Goal: Information Seeking & Learning: Check status

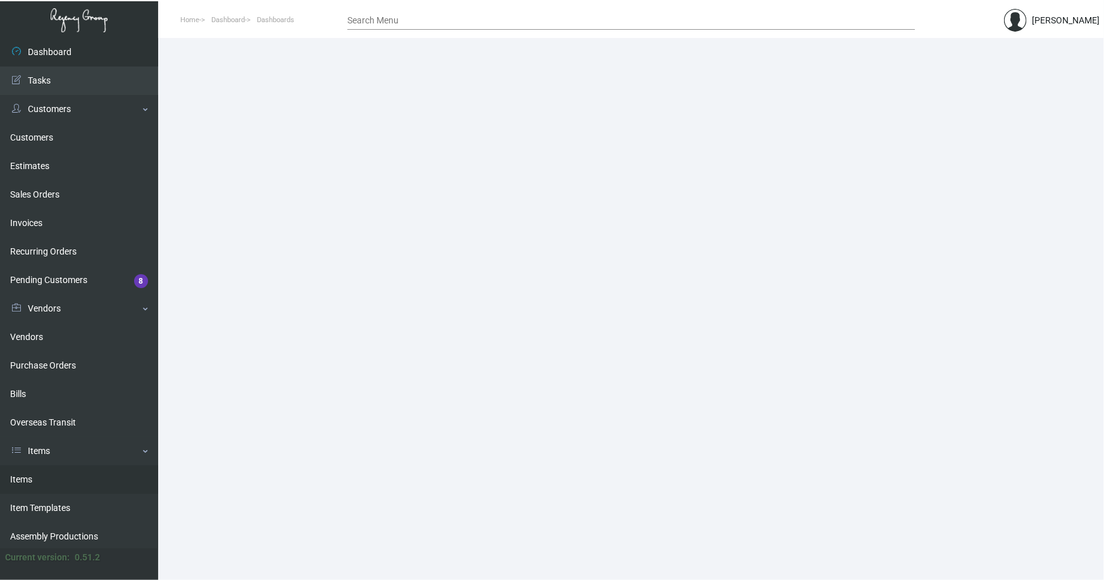
click at [30, 478] on link "Items" at bounding box center [79, 479] width 158 height 28
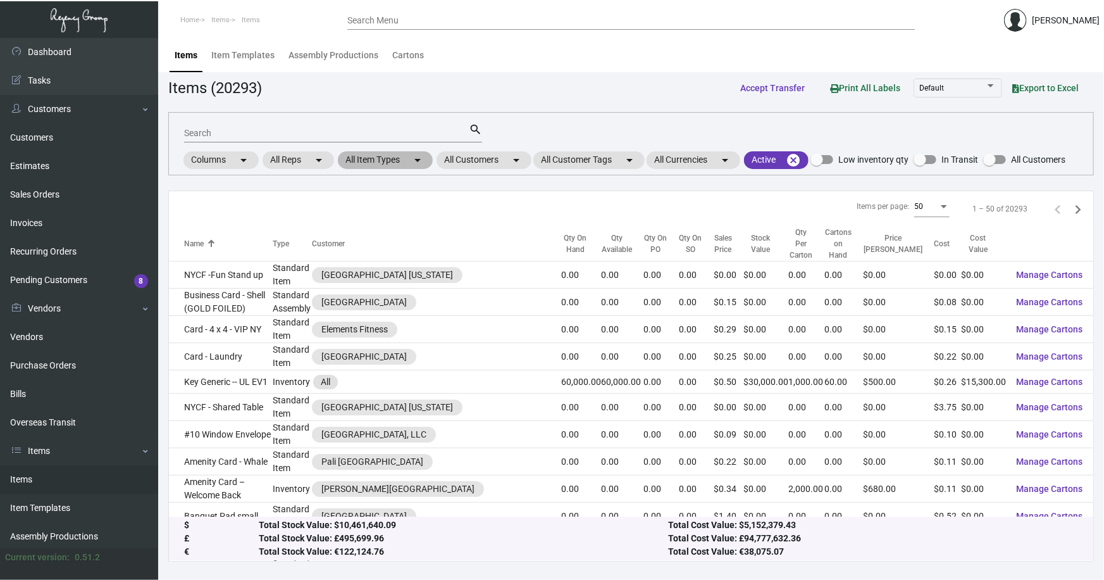
click at [363, 157] on mat-chip "All Item Types arrow_drop_down" at bounding box center [385, 160] width 95 height 18
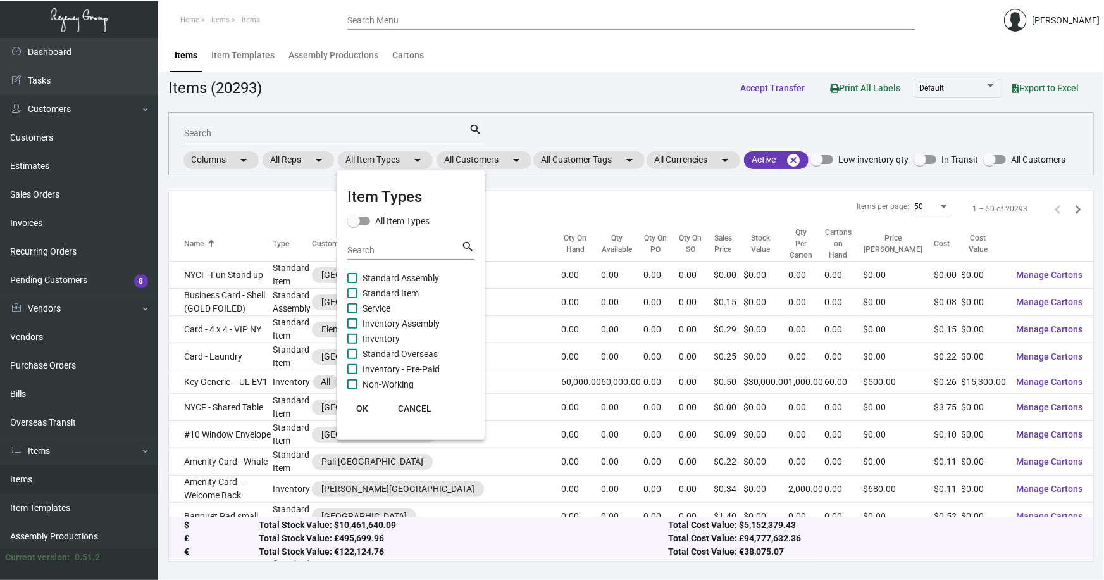
click at [373, 249] on input "Search" at bounding box center [404, 250] width 114 height 10
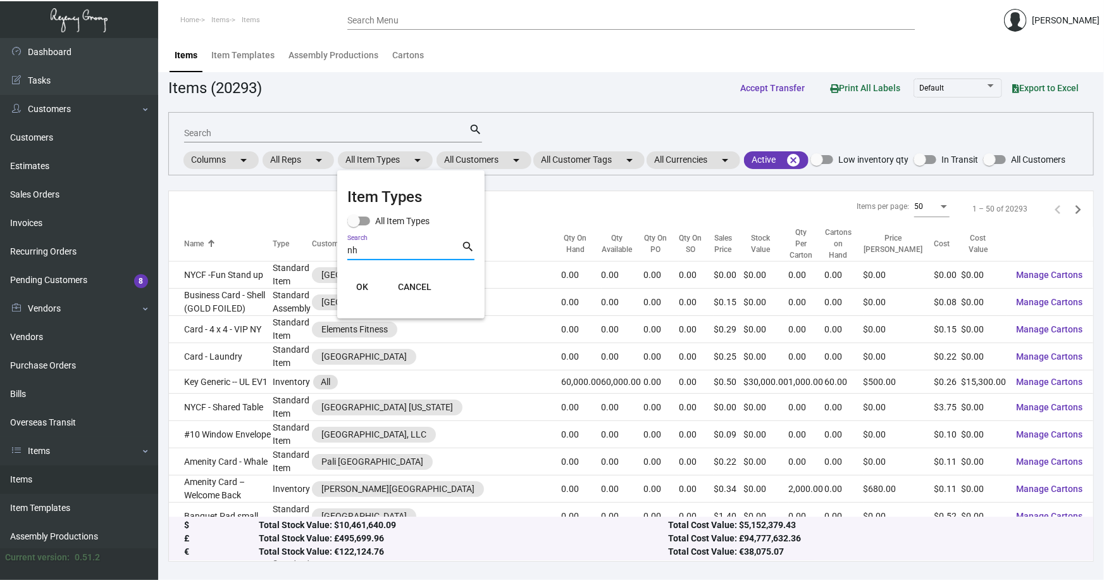
type input "n"
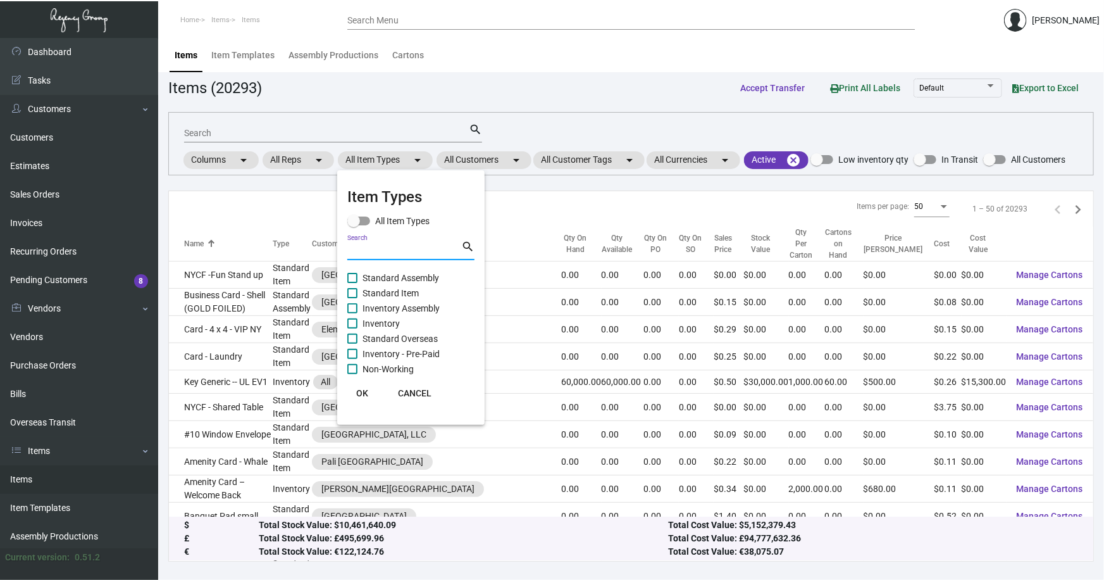
click at [504, 161] on div at bounding box center [552, 290] width 1104 height 580
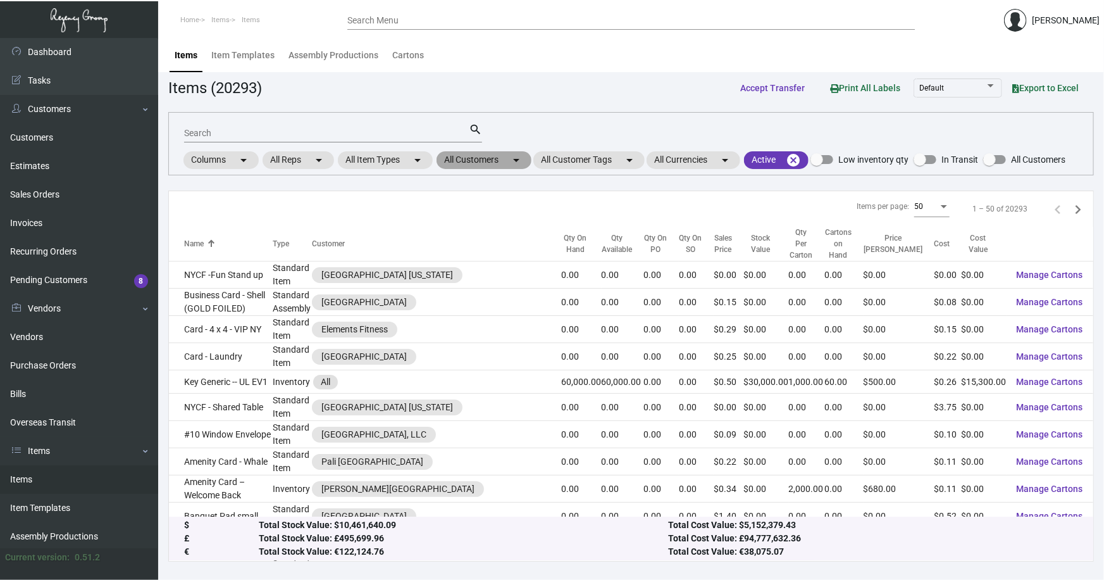
click at [485, 161] on mat-chip "All Customers arrow_drop_down" at bounding box center [484, 160] width 95 height 18
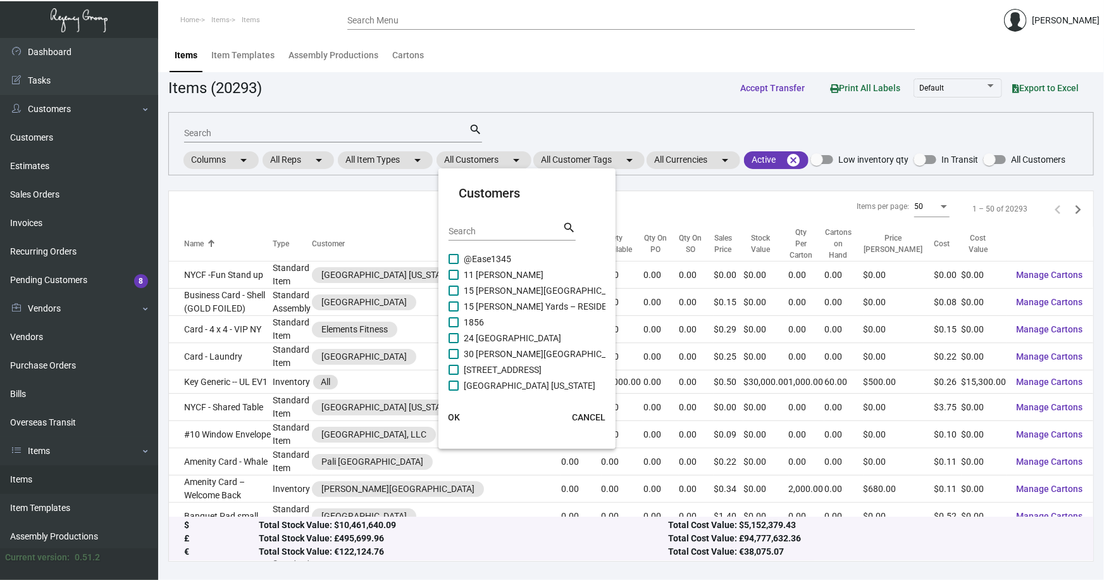
click at [473, 230] on input "Search" at bounding box center [506, 231] width 114 height 10
type input "nh coll"
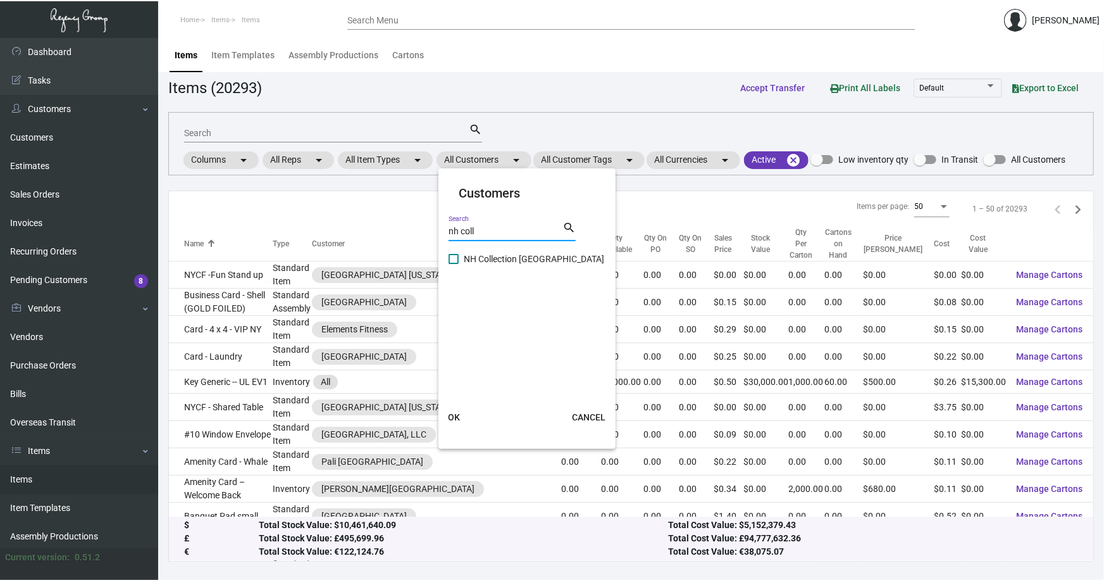
click at [483, 253] on span "NH Collection [GEOGRAPHIC_DATA]" at bounding box center [534, 258] width 140 height 15
click at [454, 264] on input "NH Collection [GEOGRAPHIC_DATA]" at bounding box center [453, 264] width 1 height 1
checkbox input "true"
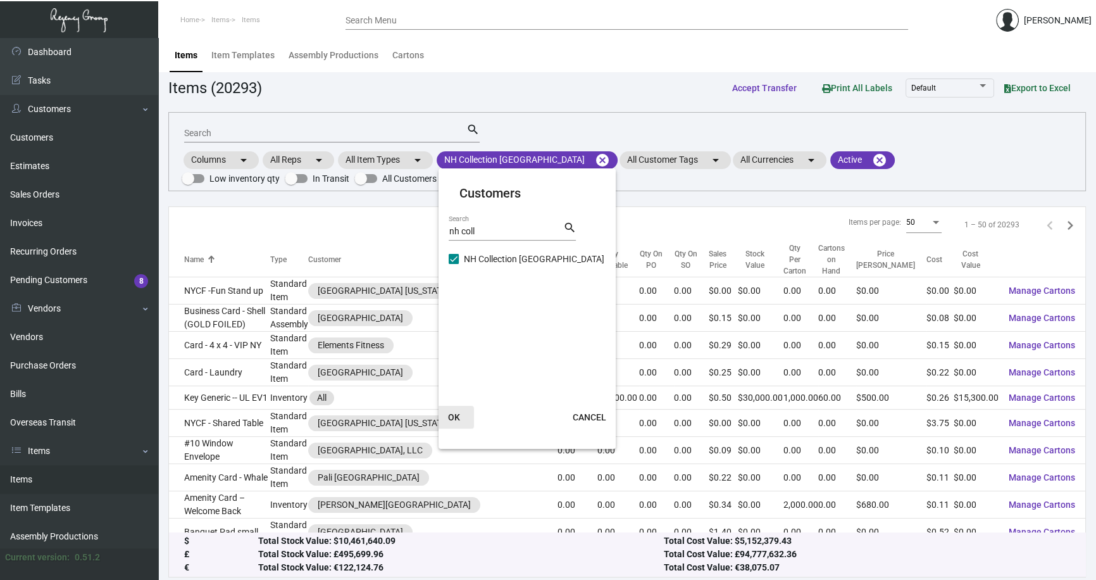
click at [456, 414] on span "OK" at bounding box center [454, 417] width 12 height 10
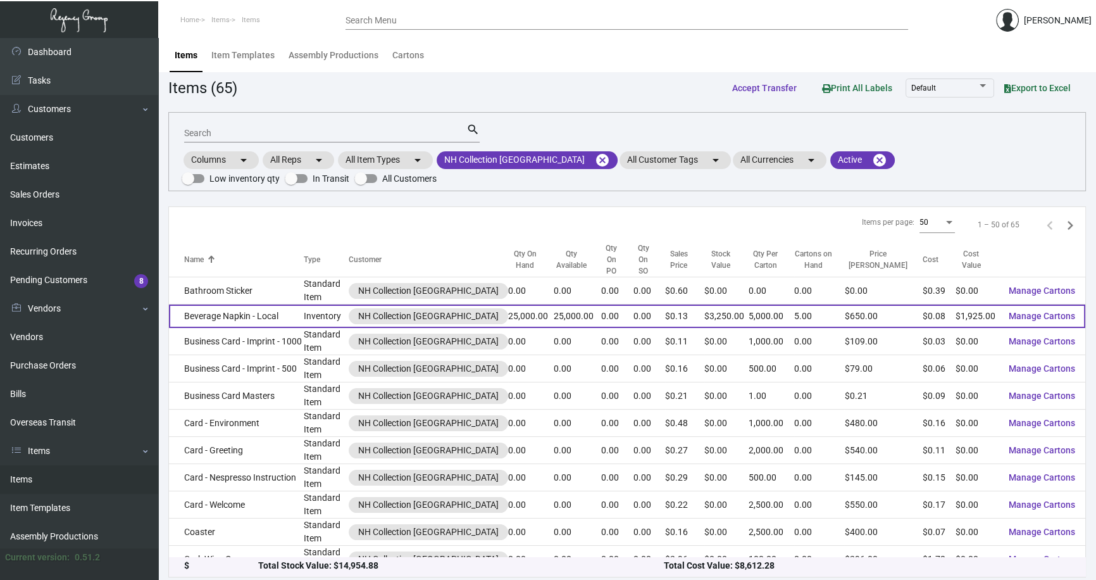
click at [219, 307] on td "Beverage Napkin - Local" at bounding box center [236, 315] width 134 height 23
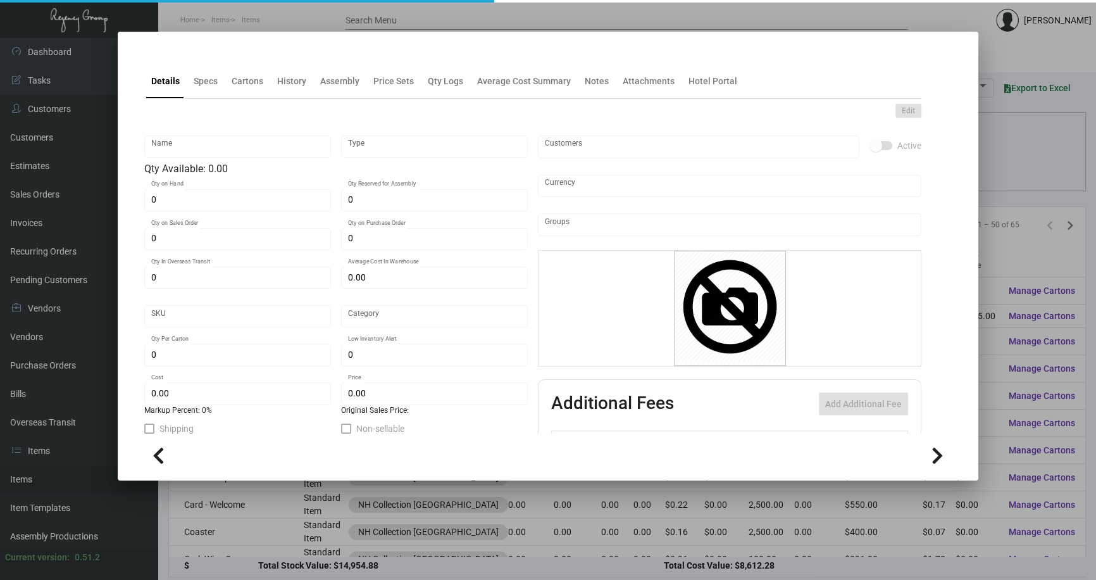
type input "Beverage Napkin - Local"
type input "Inventory"
type input "25,000"
type input "$ 0.0779"
type input "NHCMA-Napkin-16"
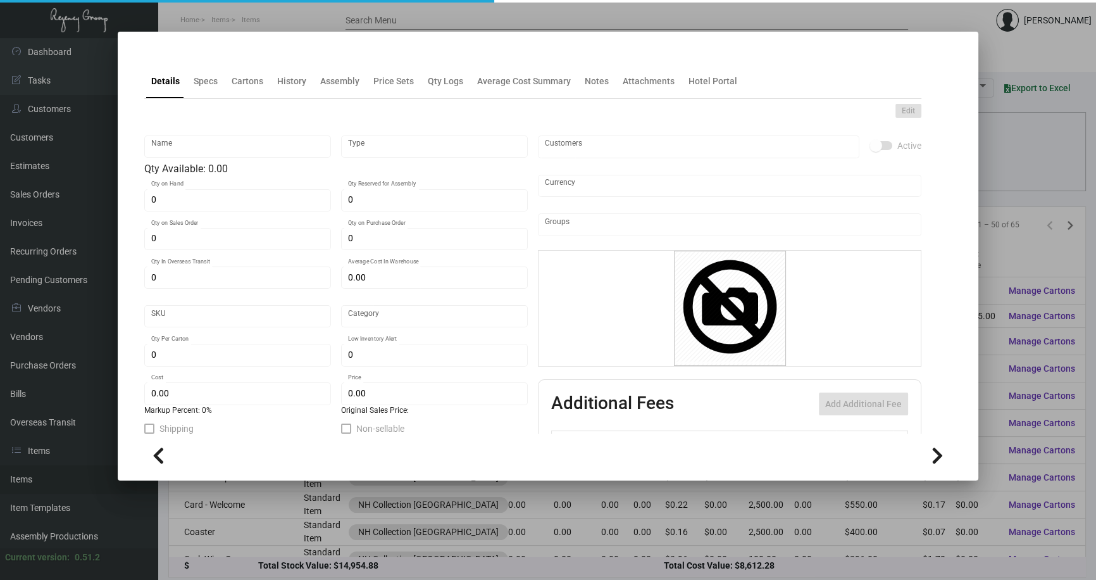
type input "Standard"
type input "5,000"
type input "$ 0.077"
type input "$ 0.13"
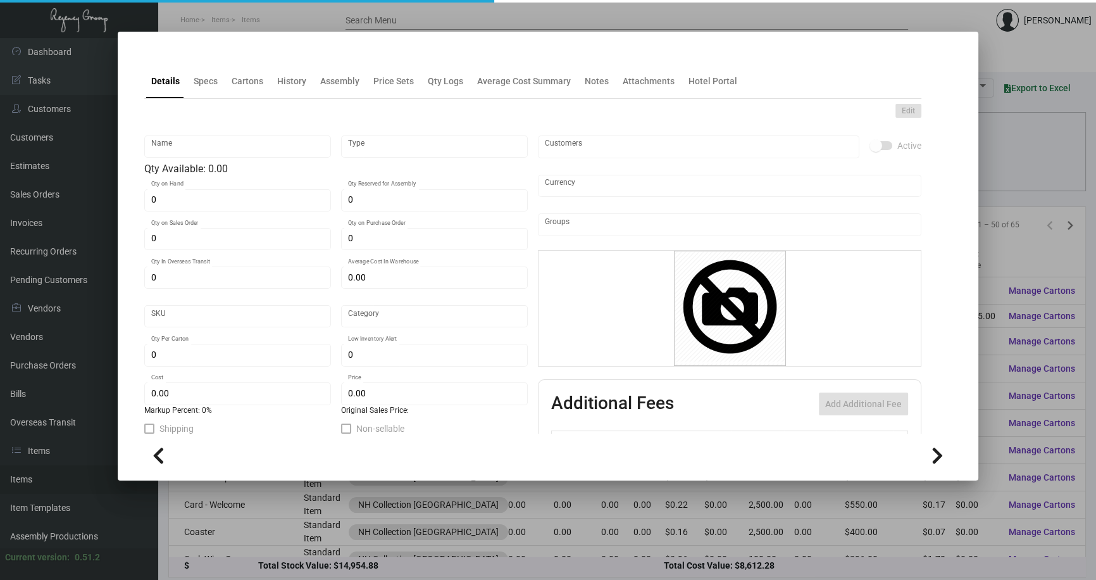
checkbox input "true"
type input "United States Dollar $"
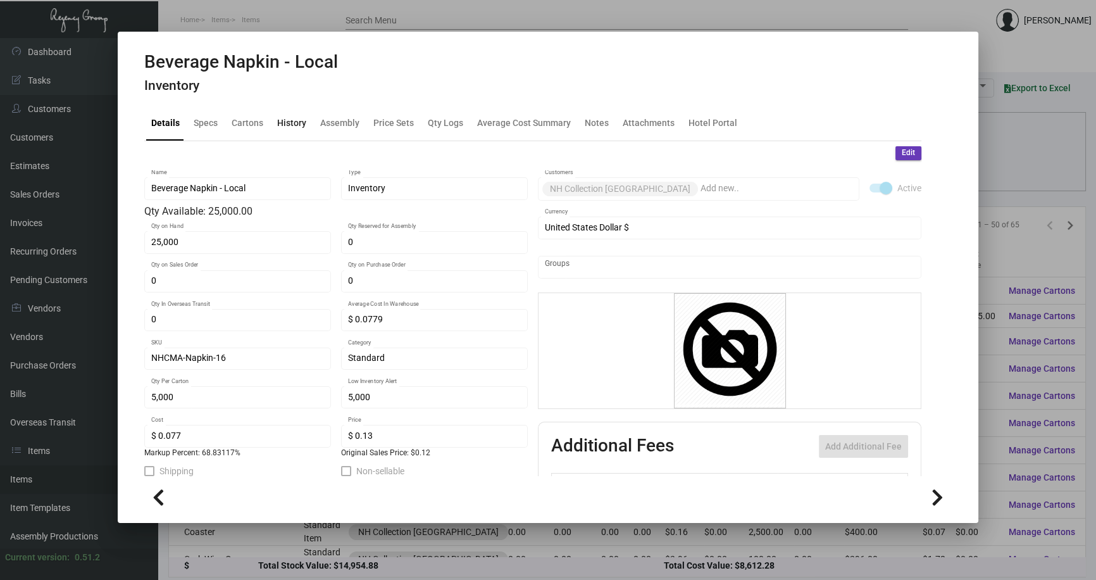
click at [295, 129] on div "History" at bounding box center [291, 122] width 29 height 13
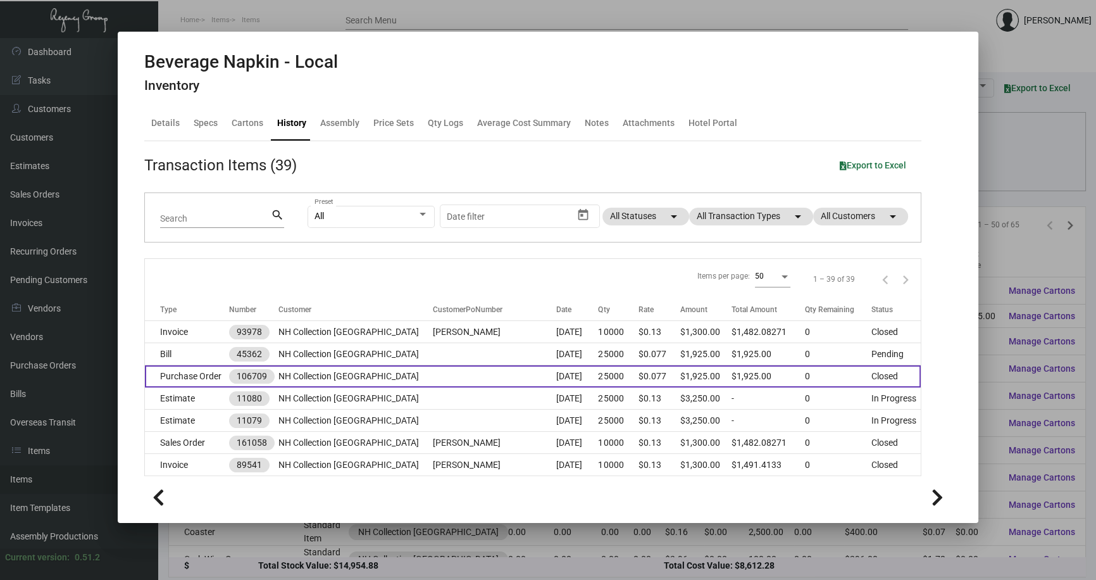
click at [474, 377] on td at bounding box center [494, 376] width 123 height 22
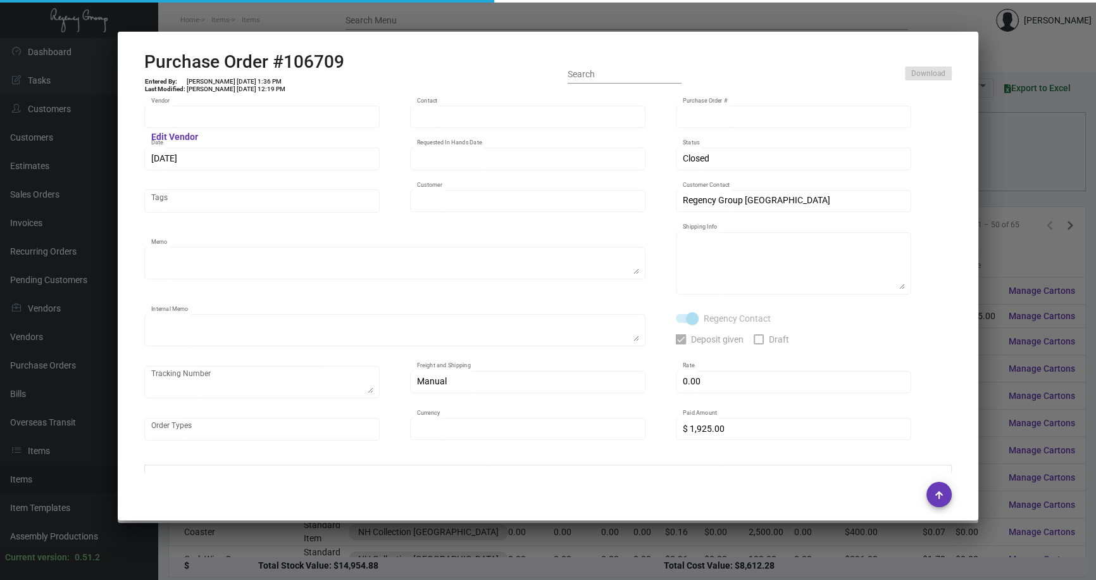
type input "[PERSON_NAME] GRAPHICS, INC."
type input "[PERSON_NAME]"
type input "106709"
type input "[DATE]"
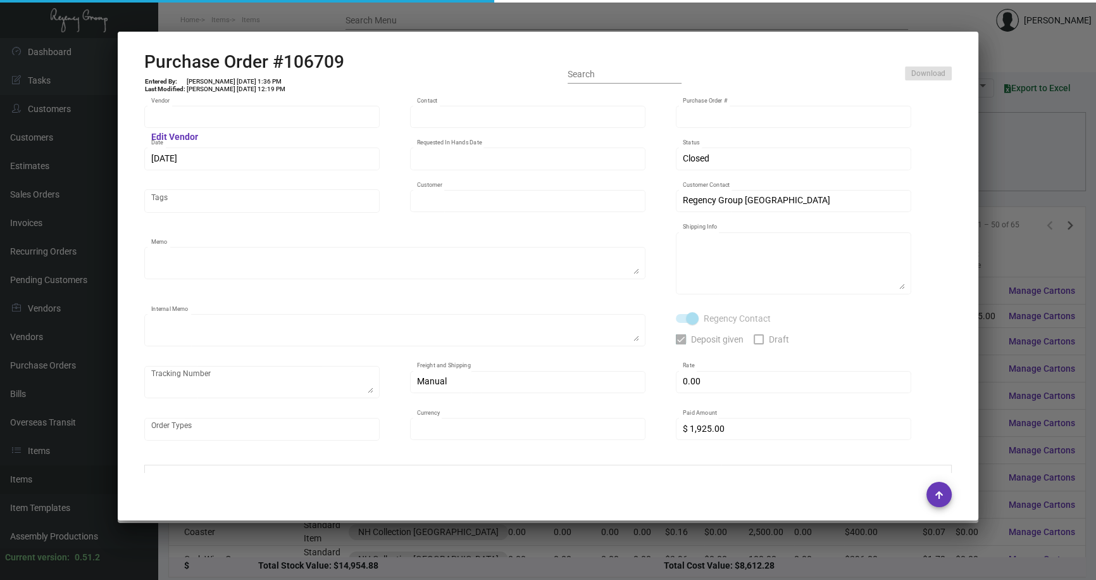
type input "NH Collection [GEOGRAPHIC_DATA]"
type textarea "Ship via UPS Ground Acct# 1AY276."
type textarea "Regency Group NJ - [PERSON_NAME] [STREET_ADDRESS]"
type textarea "YR ACH 8/9"
checkbox input "true"
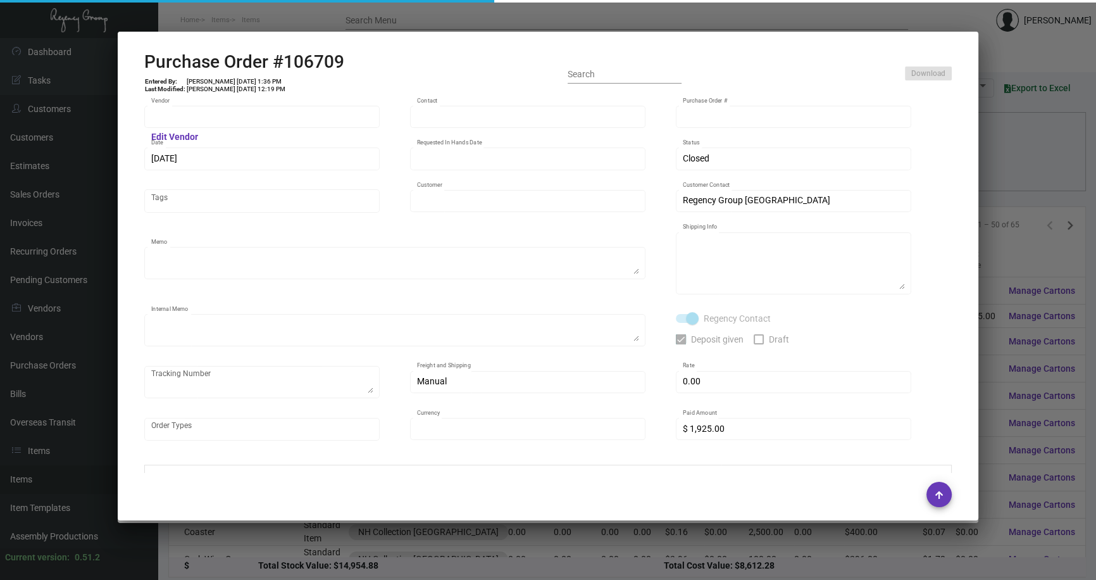
checkbox input "true"
type input "$ 0.00"
type input "United States Dollar $"
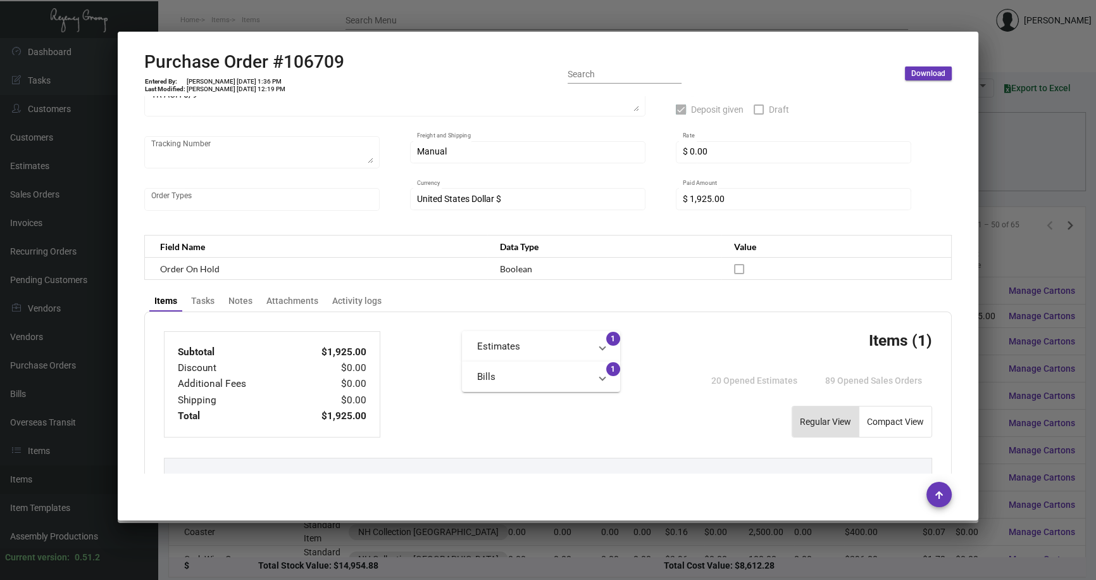
scroll to position [460, 0]
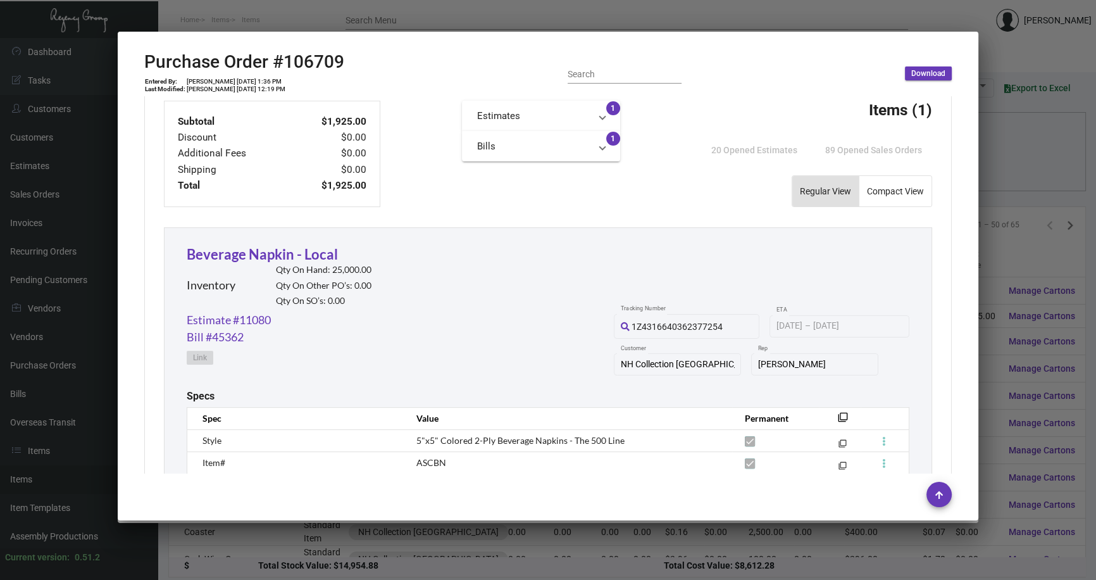
click at [1015, 247] on div at bounding box center [548, 290] width 1096 height 580
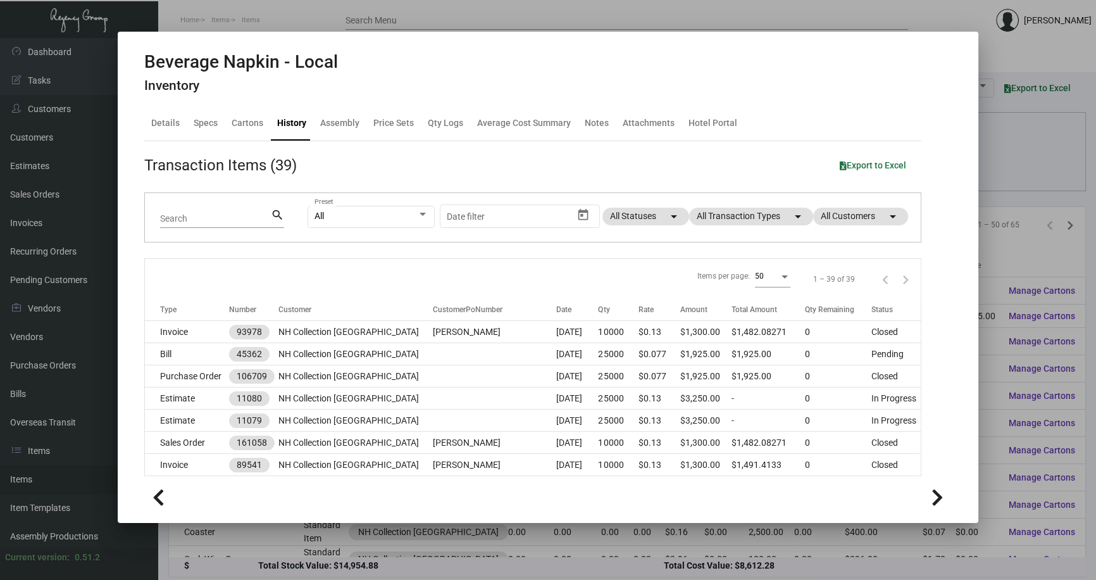
click at [1013, 247] on div at bounding box center [548, 290] width 1096 height 580
